Goal: Book appointment/travel/reservation

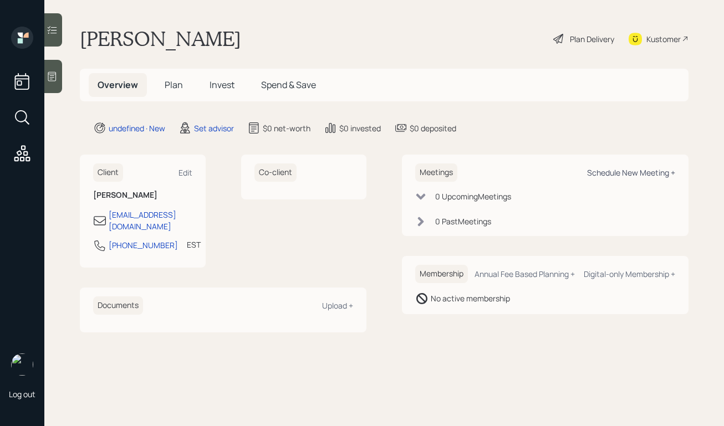
click at [614, 174] on div "Schedule New Meeting +" at bounding box center [631, 172] width 88 height 11
select select "round-[PERSON_NAME]"
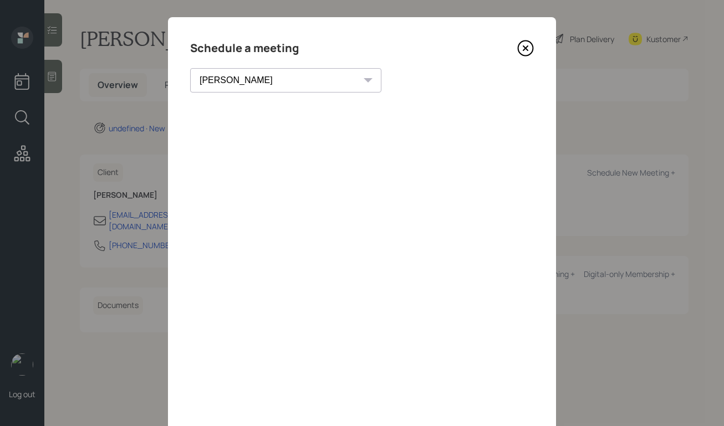
scroll to position [10, 0]
click at [523, 44] on icon at bounding box center [525, 48] width 17 height 17
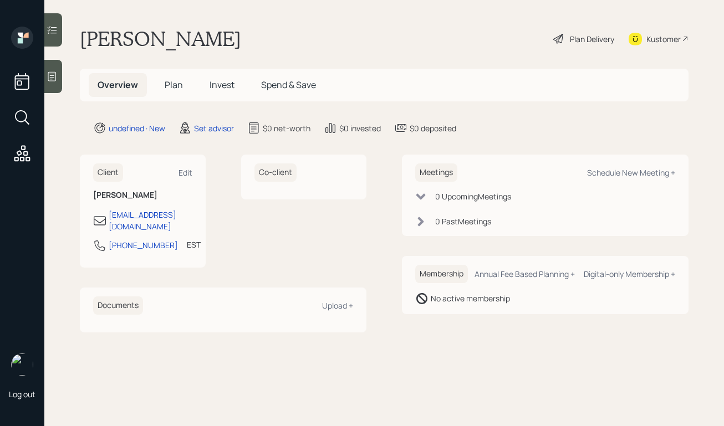
click at [61, 81] on div at bounding box center [53, 76] width 18 height 33
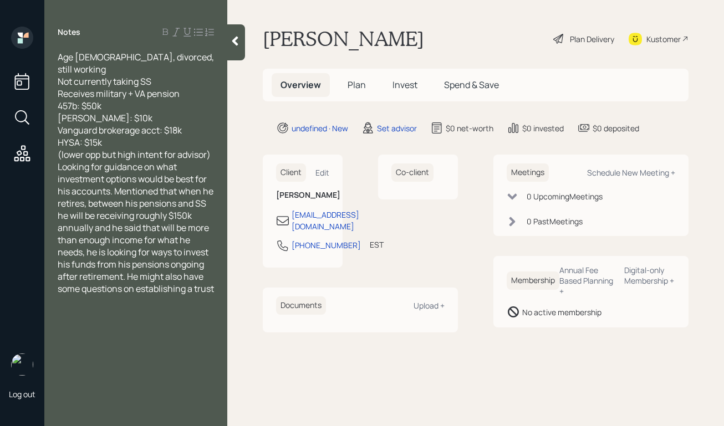
click at [212, 149] on div "(lower opp but high intent for advisor)" at bounding box center [136, 155] width 156 height 12
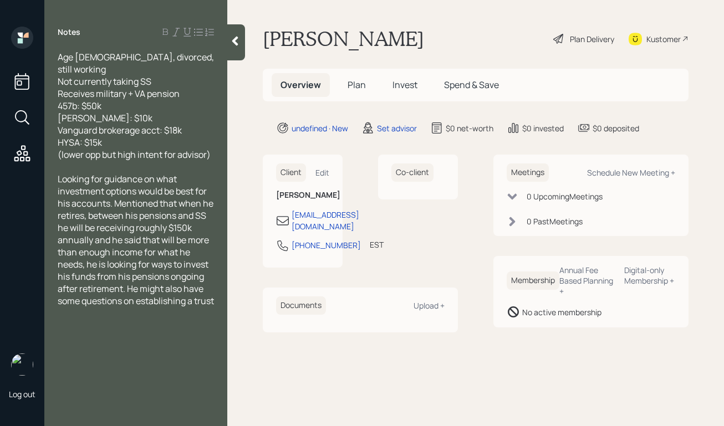
click at [202, 136] on div "HYSA: $15k" at bounding box center [136, 142] width 156 height 12
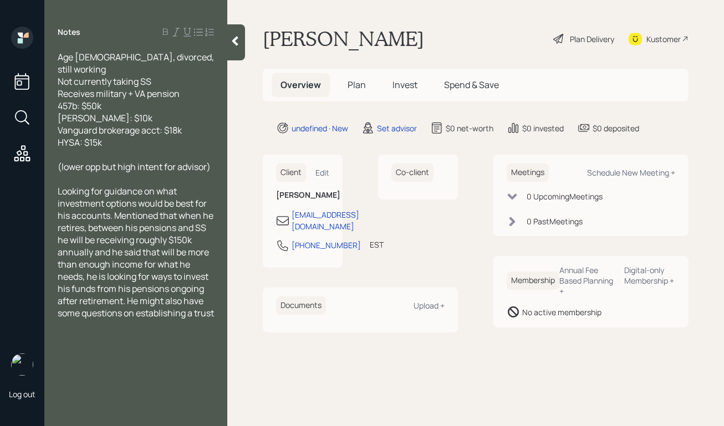
click at [241, 35] on div at bounding box center [236, 42] width 18 height 36
